Goal: Task Accomplishment & Management: Manage account settings

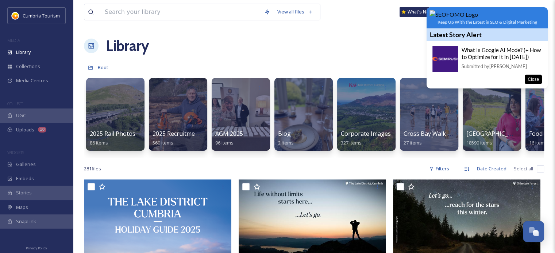
click at [493, 70] on div "What Is Google AI Mode? (+ How to Optimize for It in [DATE]) Submitted by [PERS…" at bounding box center [501, 58] width 80 height 24
click at [498, 60] on link "What Is Google AI Mode? (+ How to Optimize for It in [DATE])" at bounding box center [500, 53] width 79 height 13
click at [535, 84] on button "Close" at bounding box center [532, 79] width 17 height 9
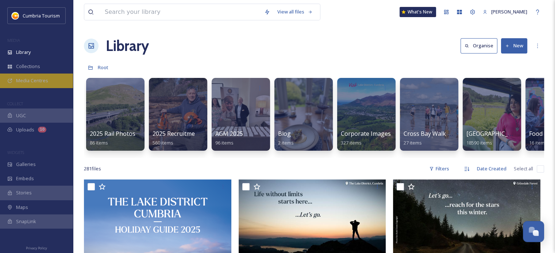
click at [29, 86] on div "Media Centres" at bounding box center [36, 81] width 73 height 14
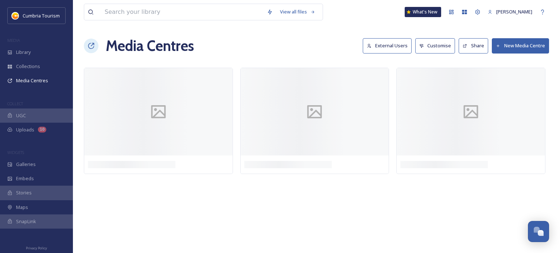
click at [400, 46] on button "External Users" at bounding box center [387, 45] width 49 height 15
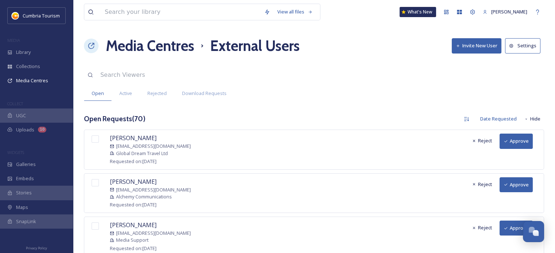
click at [524, 48] on button "Settings" at bounding box center [522, 45] width 35 height 15
click at [125, 94] on span "Active" at bounding box center [125, 93] width 13 height 7
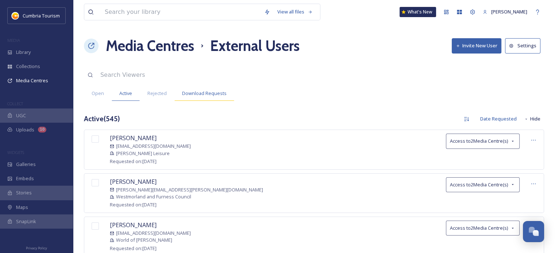
click at [179, 93] on div "Download Requests" at bounding box center [204, 93] width 60 height 15
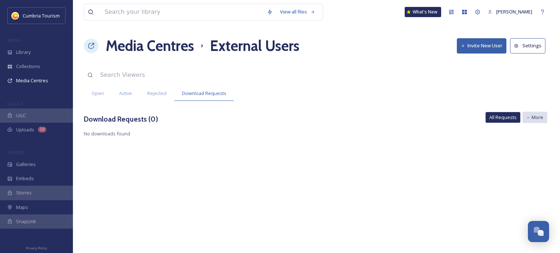
click at [531, 115] on div "More" at bounding box center [535, 117] width 25 height 11
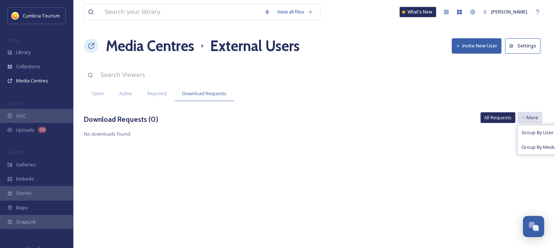
click at [531, 115] on span "More" at bounding box center [532, 117] width 12 height 7
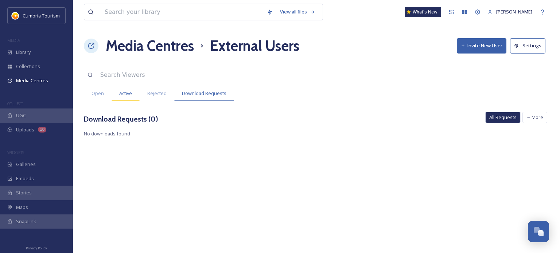
click at [136, 96] on div "Active" at bounding box center [126, 93] width 28 height 15
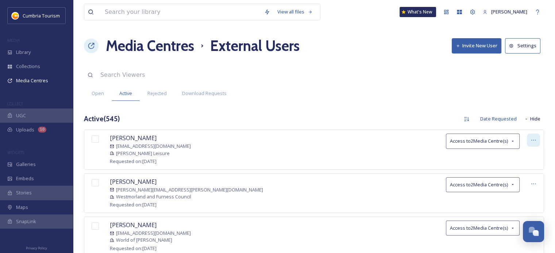
click at [539, 140] on div at bounding box center [533, 140] width 13 height 13
click at [140, 138] on span "[PERSON_NAME]" at bounding box center [133, 138] width 47 height 8
click at [127, 159] on span "Requested on: [DATE]" at bounding box center [133, 161] width 47 height 7
click at [462, 143] on span "Access to 2 Media Centre(s)" at bounding box center [479, 141] width 58 height 7
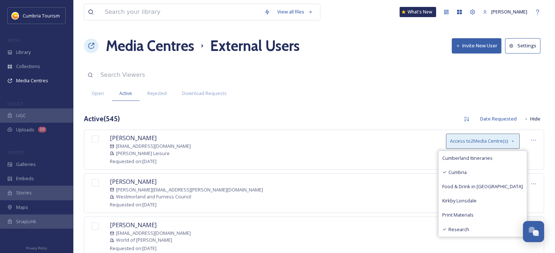
click at [462, 143] on span "Access to 2 Media Centre(s)" at bounding box center [479, 141] width 58 height 7
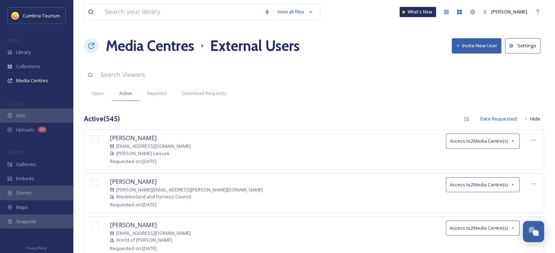
click at [123, 135] on span "[PERSON_NAME]" at bounding box center [133, 138] width 47 height 8
click at [108, 143] on div "[PERSON_NAME] [EMAIL_ADDRESS][DOMAIN_NAME] [PERSON_NAME] Leisure Requested on: …" at bounding box center [314, 150] width 460 height 40
click at [99, 141] on div at bounding box center [95, 139] width 15 height 11
click at [98, 141] on div at bounding box center [95, 139] width 15 height 11
click at [96, 141] on input "checkbox" at bounding box center [95, 139] width 7 height 7
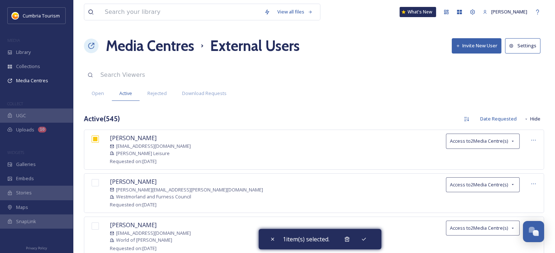
click at [96, 141] on input "checkbox" at bounding box center [95, 139] width 7 height 7
checkbox input "false"
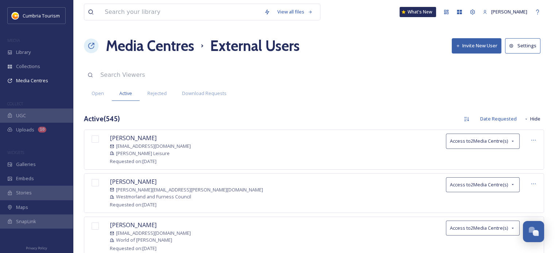
click at [133, 140] on span "[PERSON_NAME]" at bounding box center [133, 138] width 47 height 8
click at [140, 162] on span "Requested on: [DATE]" at bounding box center [133, 161] width 47 height 7
